Goal: Task Accomplishment & Management: Use online tool/utility

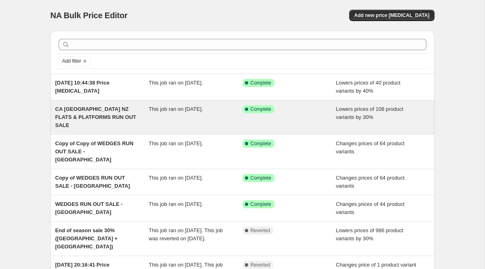
click at [112, 119] on span "CA [GEOGRAPHIC_DATA] NZ FLATS & PLATFORMS RUN OUT SALE" at bounding box center [95, 117] width 81 height 22
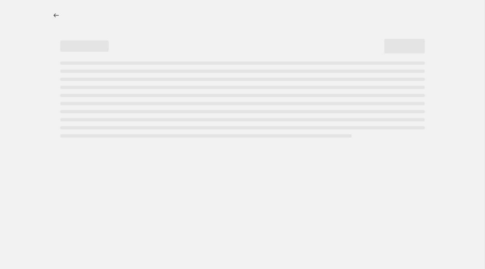
select select "percentage"
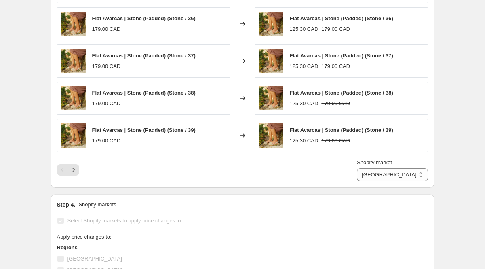
scroll to position [623, 0]
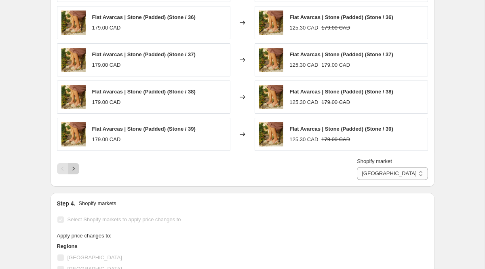
click at [78, 163] on button "Next" at bounding box center [73, 168] width 11 height 11
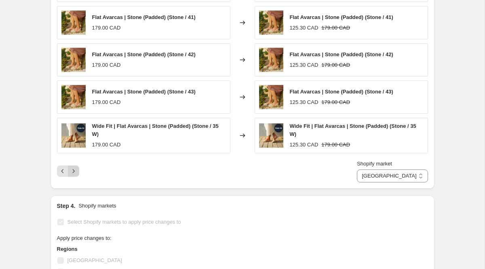
click at [72, 167] on icon "Next" at bounding box center [73, 171] width 8 height 8
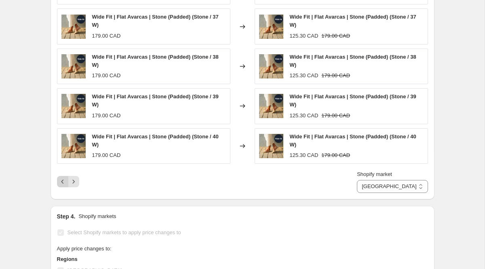
click at [64, 177] on icon "Previous" at bounding box center [63, 181] width 8 height 8
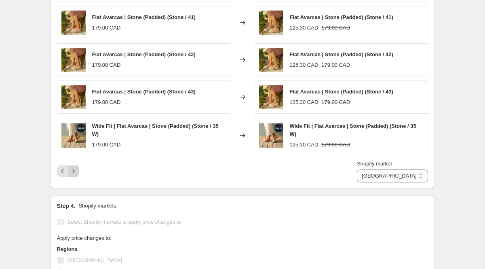
click at [72, 167] on icon "Next" at bounding box center [73, 171] width 8 height 8
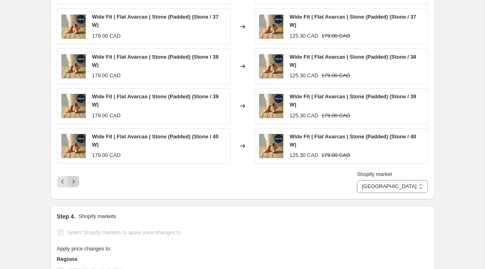
click at [73, 177] on icon "Next" at bounding box center [73, 181] width 8 height 8
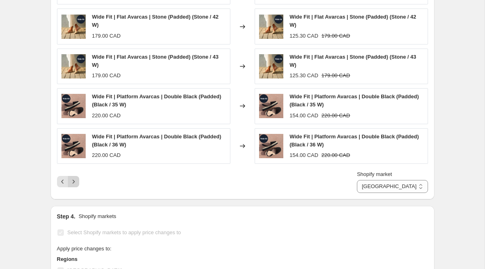
click at [74, 177] on icon "Next" at bounding box center [73, 181] width 8 height 8
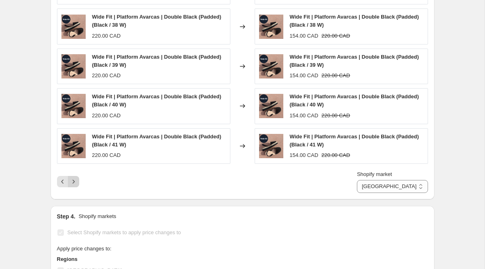
click at [74, 177] on icon "Next" at bounding box center [73, 181] width 8 height 8
